Goal: Contribute content: Add original content to the website for others to see

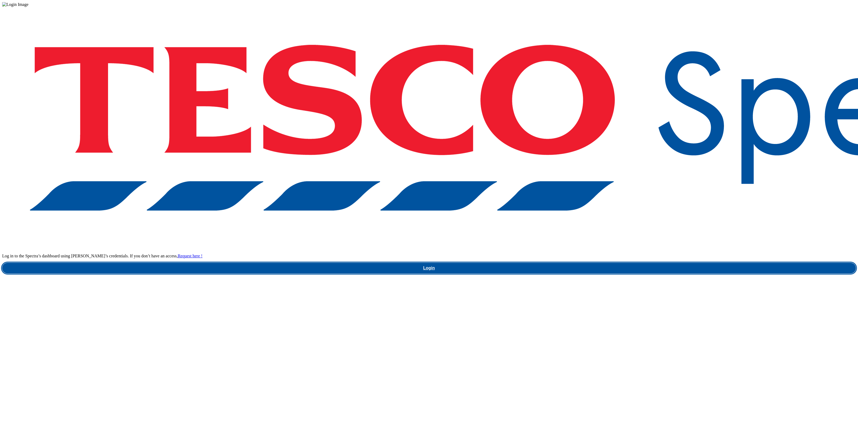
click at [663, 263] on link "Login" at bounding box center [429, 268] width 854 height 11
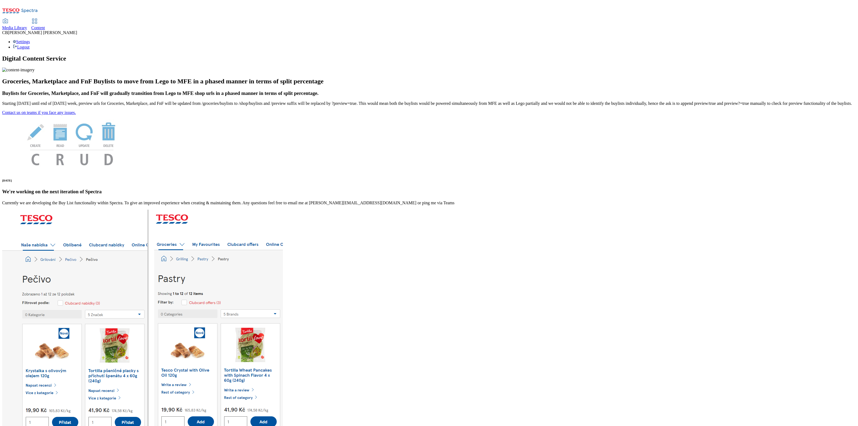
click at [27, 25] on span "Media Library" at bounding box center [14, 27] width 25 height 5
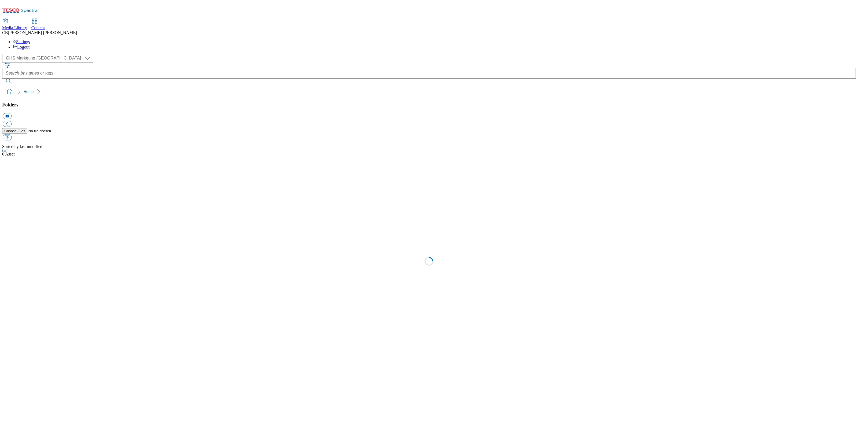
select select "flare-ghs-mktg"
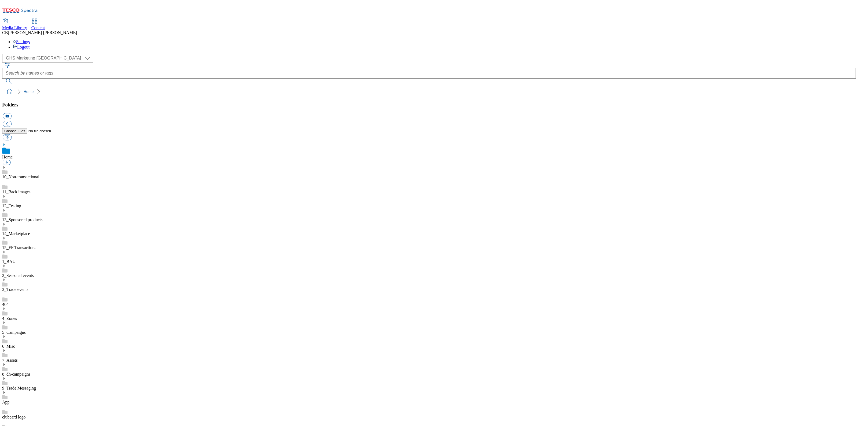
click at [5, 363] on use at bounding box center [3, 364] width 1 height 3
click at [12, 134] on button "button" at bounding box center [7, 137] width 9 height 6
type input "C:\fakepath\1756378937265-ad541708_Fridge_Raiders_LegoBrand_2560x320_V1.jpg"
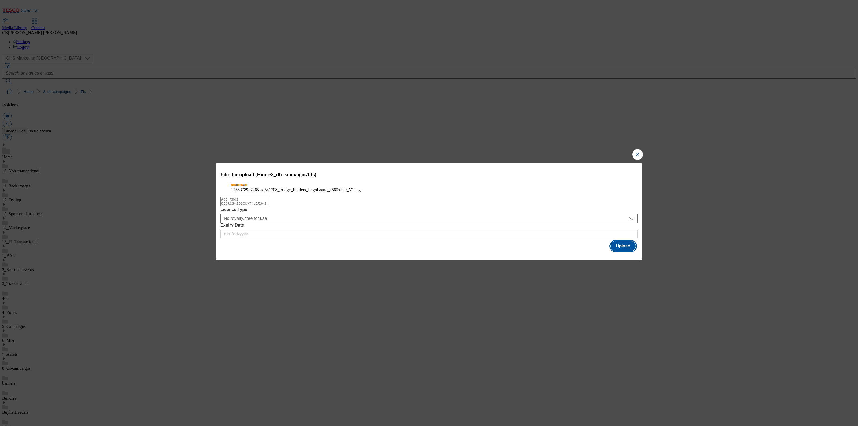
click at [619, 251] on button "Upload" at bounding box center [622, 246] width 25 height 10
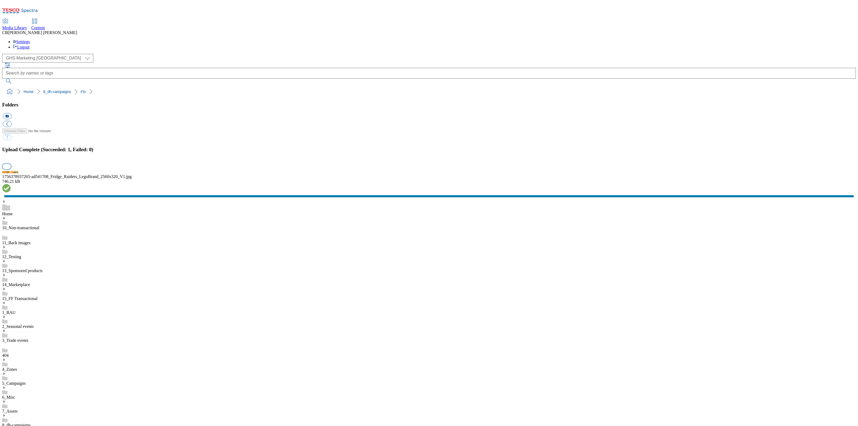
click at [11, 169] on button "button" at bounding box center [7, 166] width 8 height 5
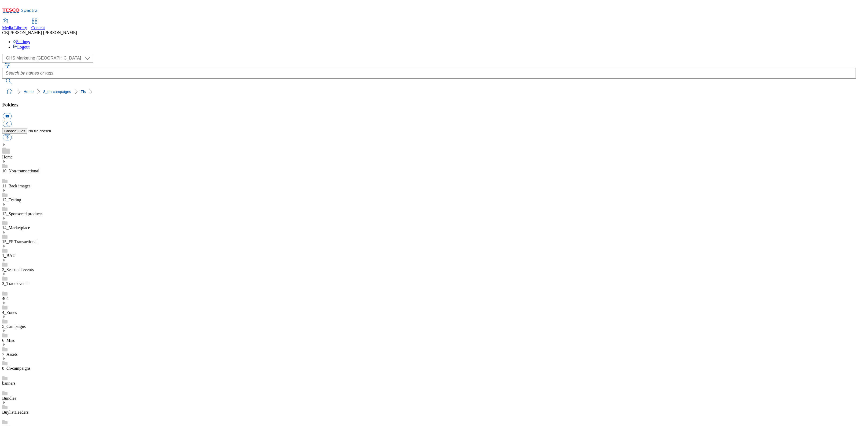
click at [208, 87] on ol "Home 8_dh-campaigns FIs" at bounding box center [430, 92] width 850 height 10
click at [12, 134] on button "button" at bounding box center [7, 137] width 9 height 6
type input "C:\fakepath\1753869955861-Desktop.png"
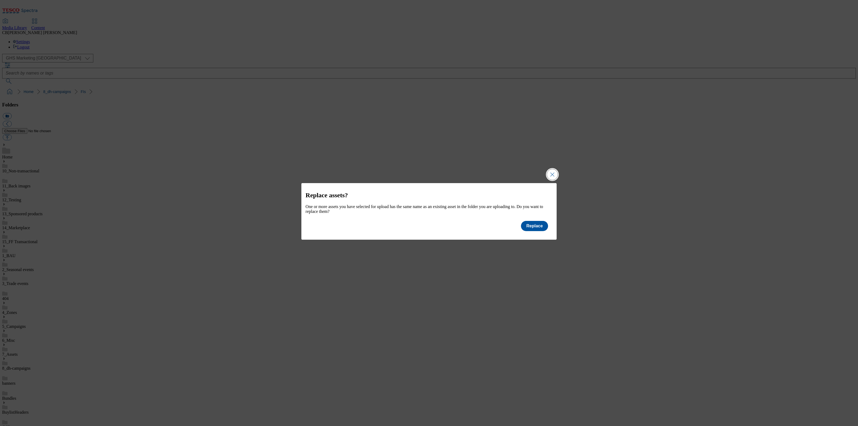
click at [550, 172] on button "Close Modal" at bounding box center [552, 174] width 11 height 11
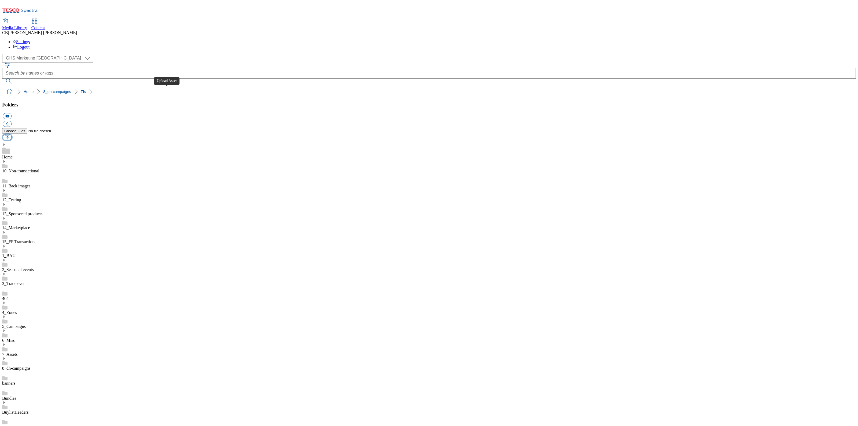
click at [12, 134] on button "button" at bounding box center [7, 137] width 9 height 6
type input "C:\fakepath\1753869955861-Desktop (1).png"
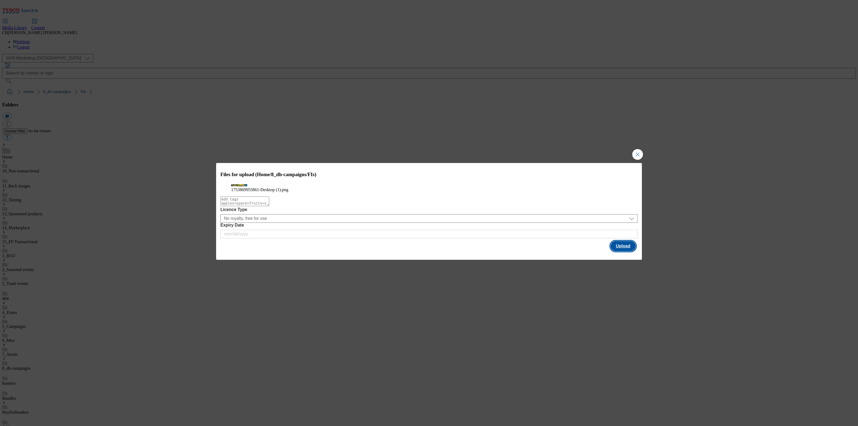
click at [628, 251] on button "Upload" at bounding box center [622, 246] width 25 height 10
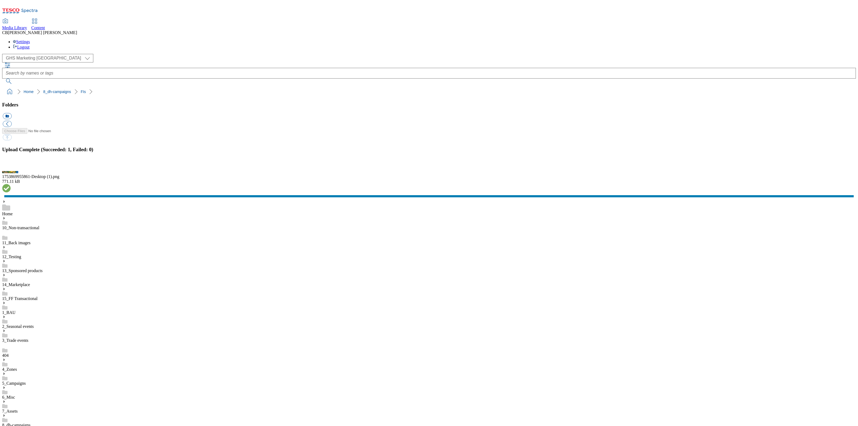
click at [11, 169] on button "button" at bounding box center [7, 166] width 8 height 5
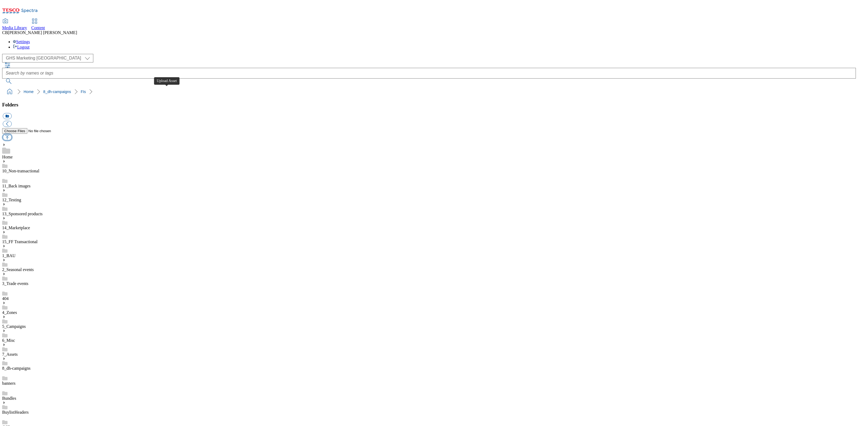
click at [12, 134] on button "button" at bounding box center [7, 137] width 9 height 6
type input "C:\fakepath\1751524925427-ad541301_Nadiya_LegoBrand_2560x320_V1.jpg"
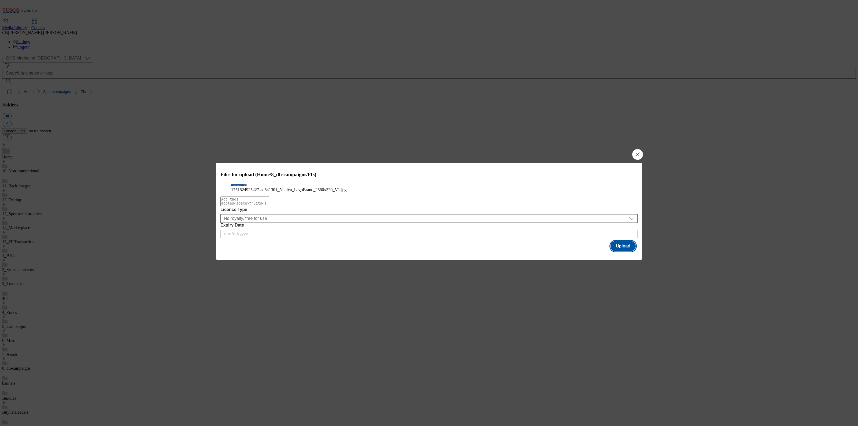
click at [618, 251] on button "Upload" at bounding box center [622, 246] width 25 height 10
